Goal: Transaction & Acquisition: Register for event/course

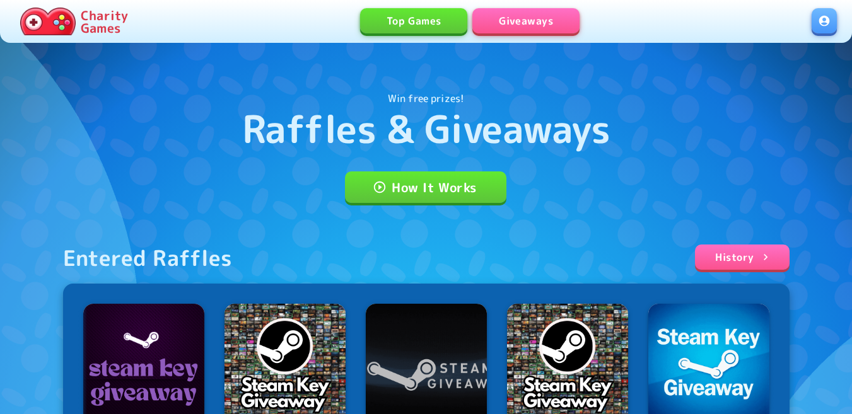
click at [826, 23] on link at bounding box center [824, 20] width 25 height 25
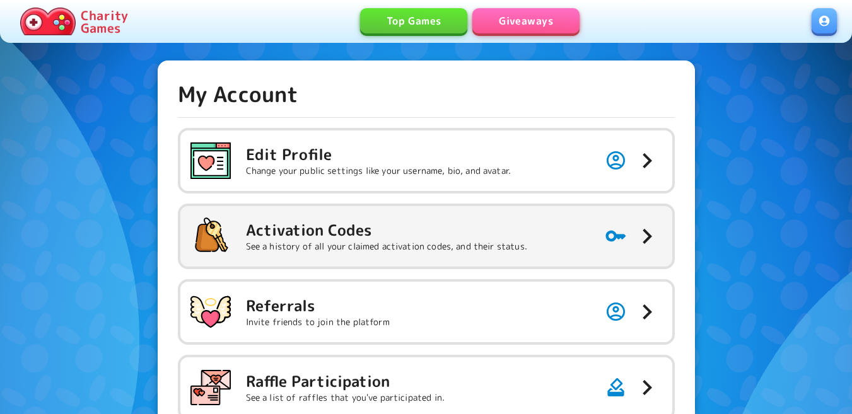
click at [448, 252] on p "See a history of all your claimed activation codes, and their status." at bounding box center [386, 246] width 281 height 13
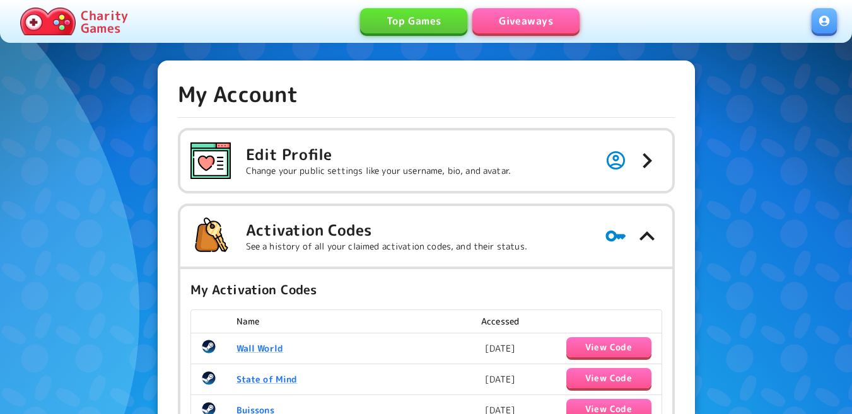
click at [530, 30] on link "Giveaways" at bounding box center [525, 20] width 107 height 25
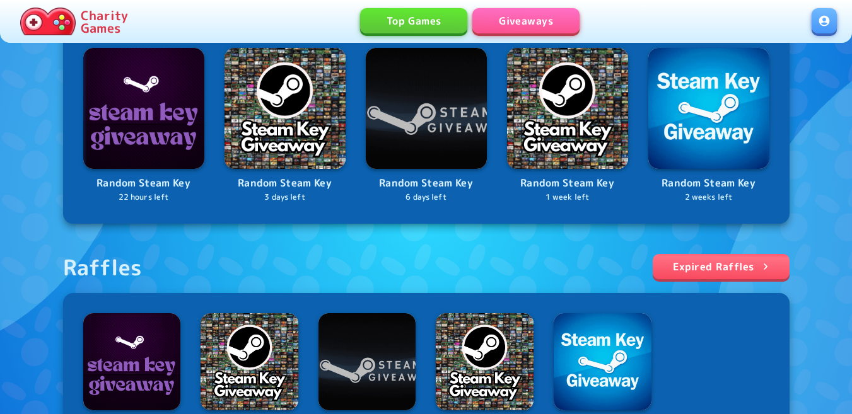
scroll to position [378, 0]
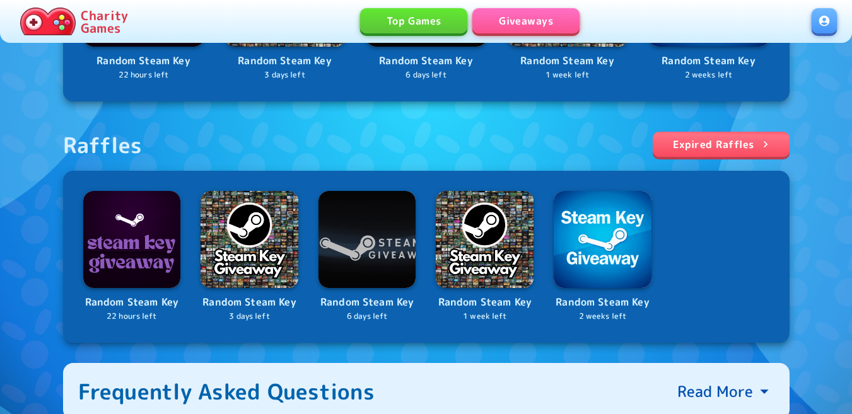
click at [655, 257] on div "Random Steam Key 22 hours left Random Steam Key 3 days left Random Steam Key 6 …" at bounding box center [426, 257] width 686 height 132
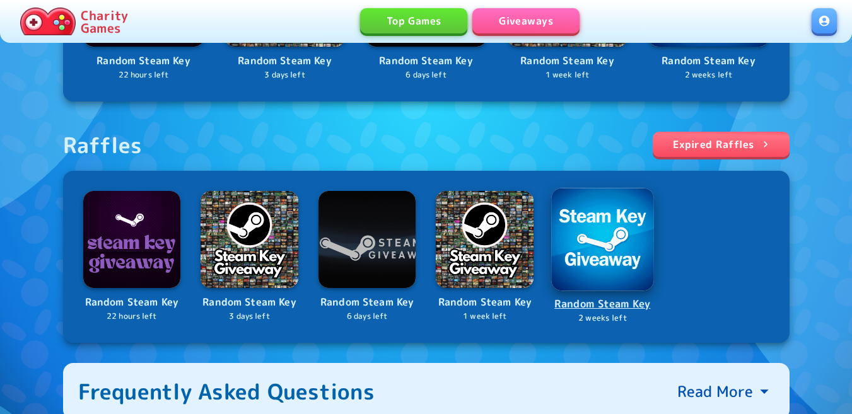
click at [614, 258] on img at bounding box center [602, 239] width 103 height 103
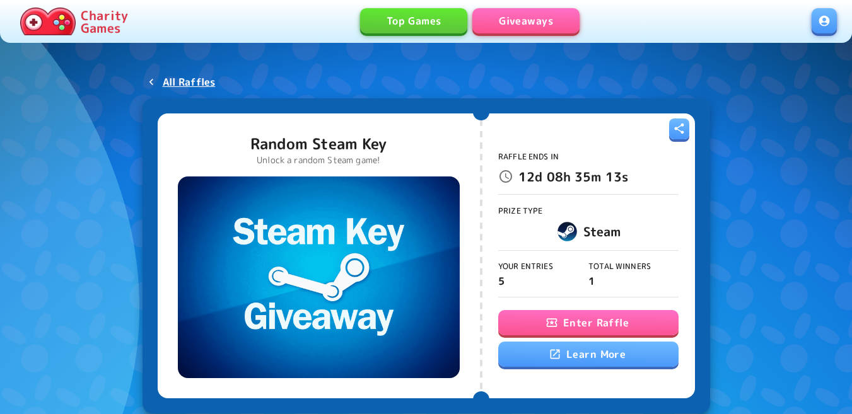
click at [540, 315] on button "Enter Raffle" at bounding box center [588, 322] width 180 height 25
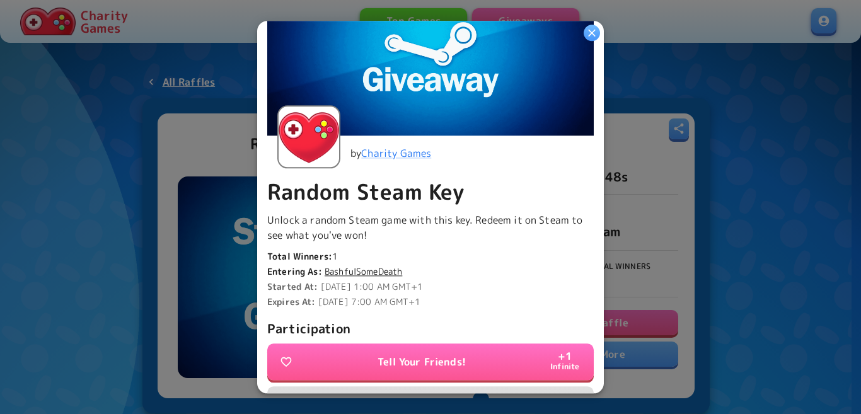
scroll to position [315, 0]
